Goal: Navigation & Orientation: Find specific page/section

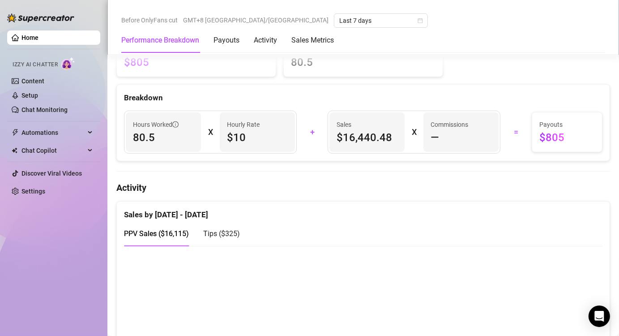
scroll to position [493, 0]
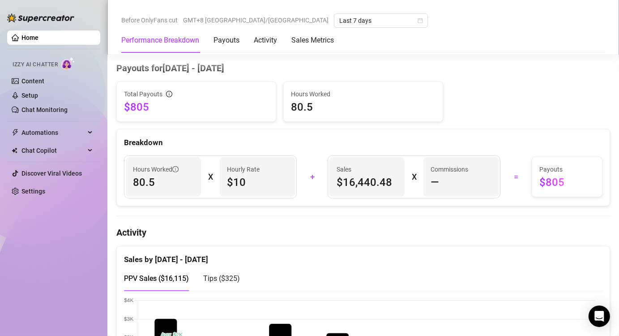
scroll to position [448, 0]
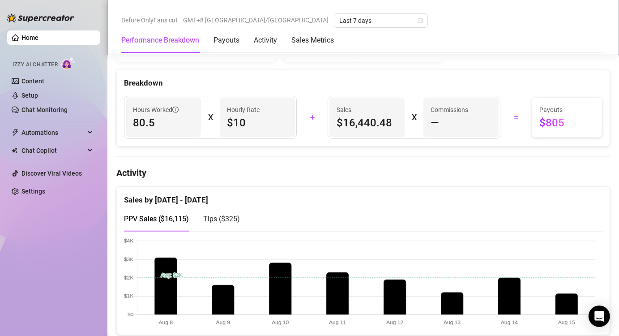
scroll to position [269, 0]
